Goal: Task Accomplishment & Management: Manage account settings

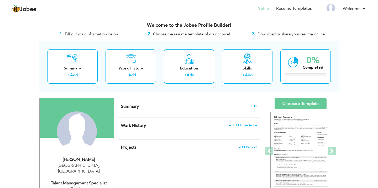
click at [368, 8] on div "Jobee Profile Resume Templates Resume Templates Cover Letters About My Resume W…" at bounding box center [189, 9] width 362 height 14
click at [363, 8] on link "Welcome" at bounding box center [354, 9] width 23 height 6
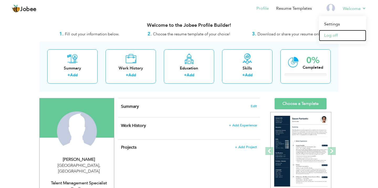
click at [342, 34] on link "Log off" at bounding box center [342, 35] width 47 height 11
click at [339, 23] on link "Settings" at bounding box center [342, 24] width 47 height 11
click at [337, 35] on link "Log off" at bounding box center [342, 35] width 47 height 11
click at [335, 26] on link "Settings" at bounding box center [342, 24] width 47 height 11
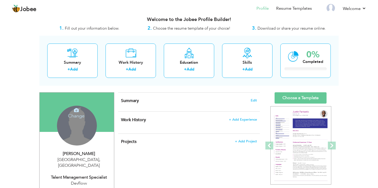
scroll to position [7, 0]
